Goal: Obtain resource: Download file/media

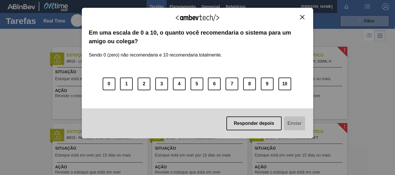
click at [302, 18] on img "Close" at bounding box center [302, 17] width 4 height 4
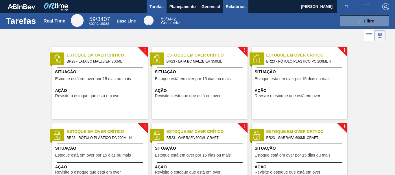
click at [237, 6] on span "Relatórios" at bounding box center [236, 6] width 20 height 7
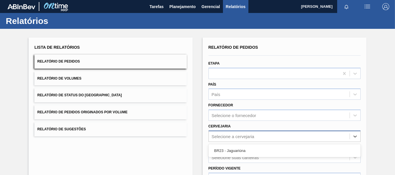
click at [245, 133] on div "Selecione a cervejaria" at bounding box center [279, 136] width 141 height 8
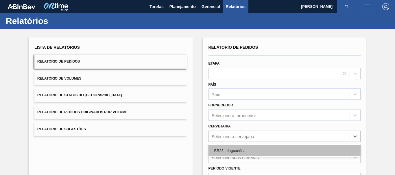
click at [245, 151] on div "BR23 - Jaguariúna" at bounding box center [284, 151] width 152 height 11
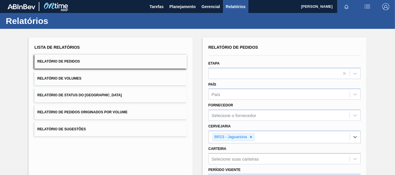
scroll to position [87, 0]
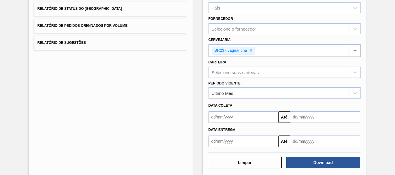
click at [244, 142] on input "text" at bounding box center [243, 142] width 70 height 12
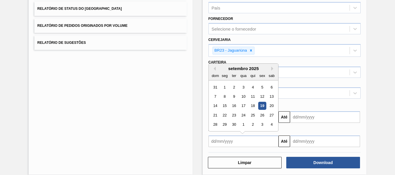
click at [263, 106] on div "19" at bounding box center [262, 106] width 8 height 8
type input "[DATE]"
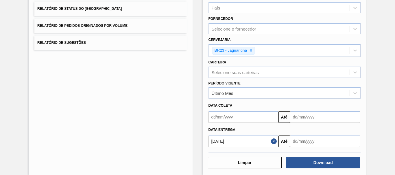
click at [308, 137] on input "text" at bounding box center [325, 142] width 70 height 12
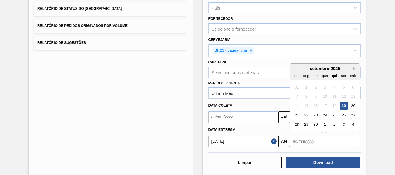
click at [354, 68] on button "Next Month" at bounding box center [354, 69] width 4 height 4
click at [298, 116] on div "19" at bounding box center [297, 116] width 8 height 8
type input "[DATE]"
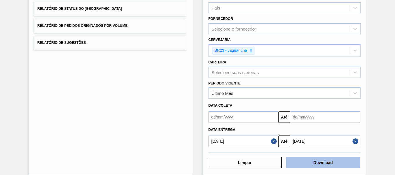
click at [318, 162] on button "Download" at bounding box center [323, 163] width 74 height 12
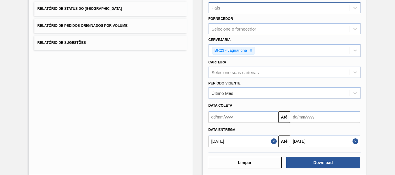
scroll to position [0, 0]
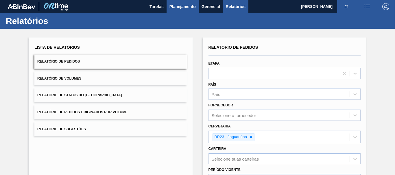
click at [185, 9] on span "Planejamento" at bounding box center [182, 6] width 26 height 7
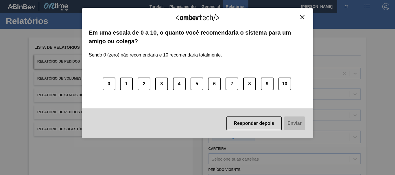
click at [301, 17] on img "Close" at bounding box center [302, 17] width 4 height 4
